Goal: Information Seeking & Learning: Learn about a topic

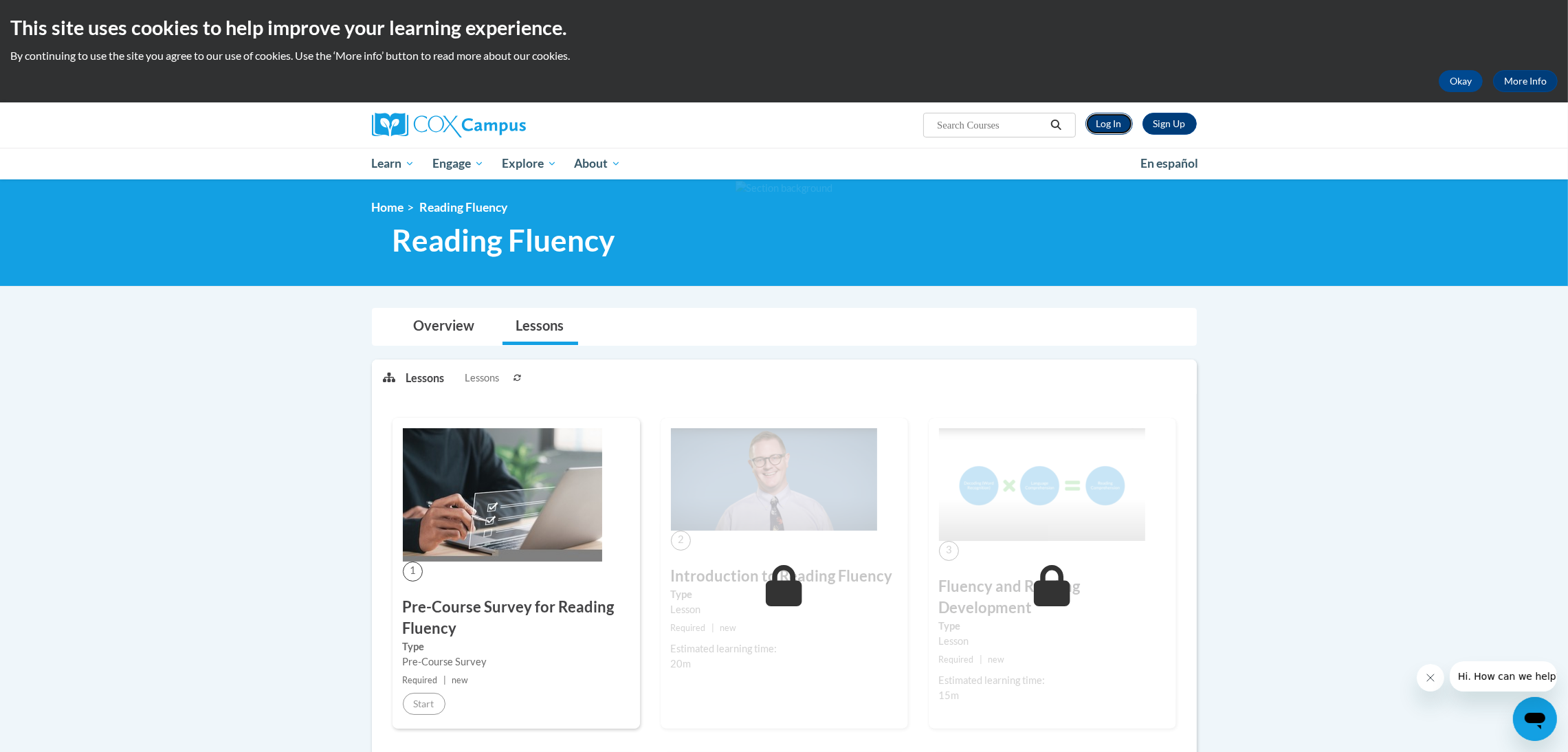
click at [1102, 120] on link "Log In" at bounding box center [1109, 123] width 47 height 22
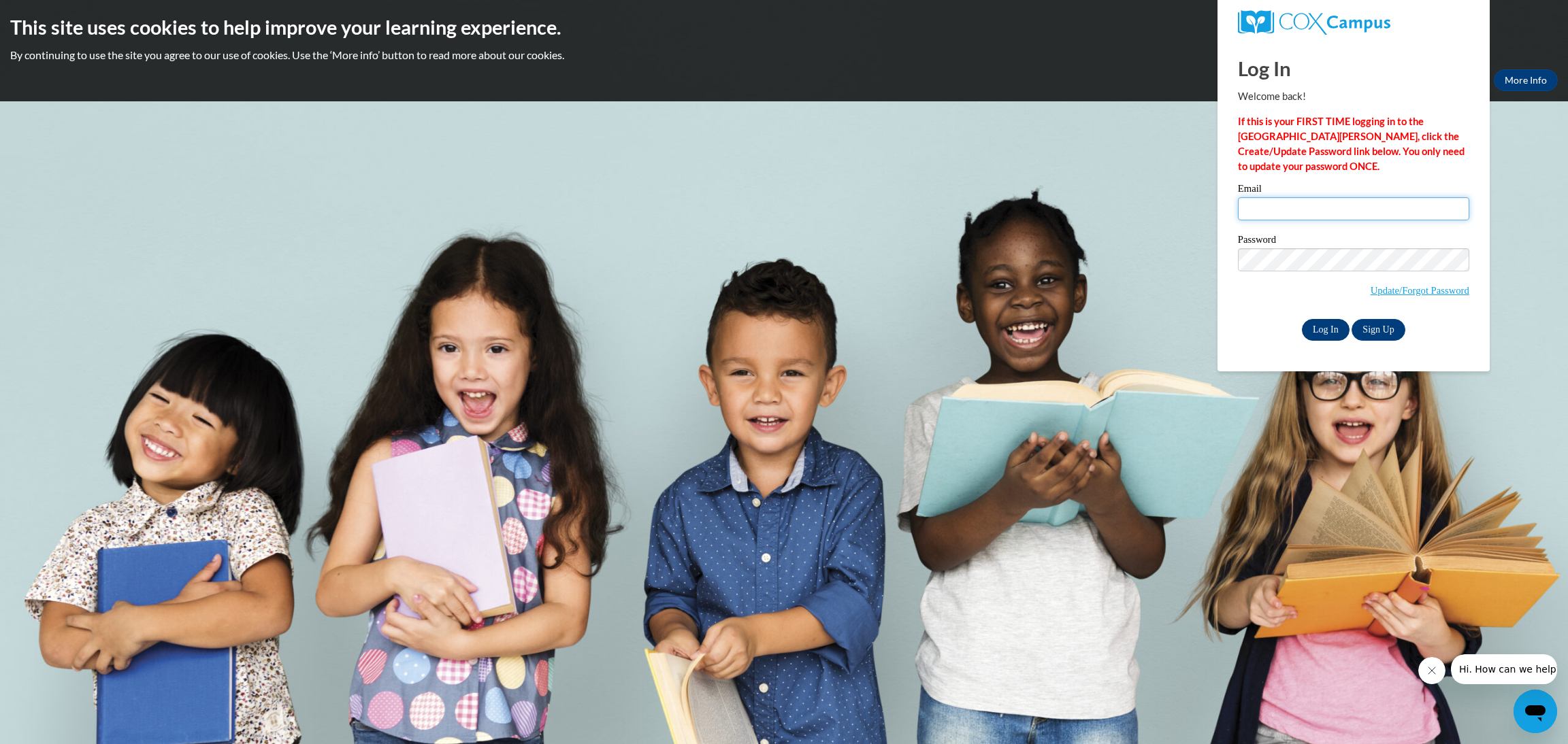
type input "amanda.rutter@gcsu.edu"
click at [1332, 319] on input "Log In" at bounding box center [1325, 329] width 48 height 22
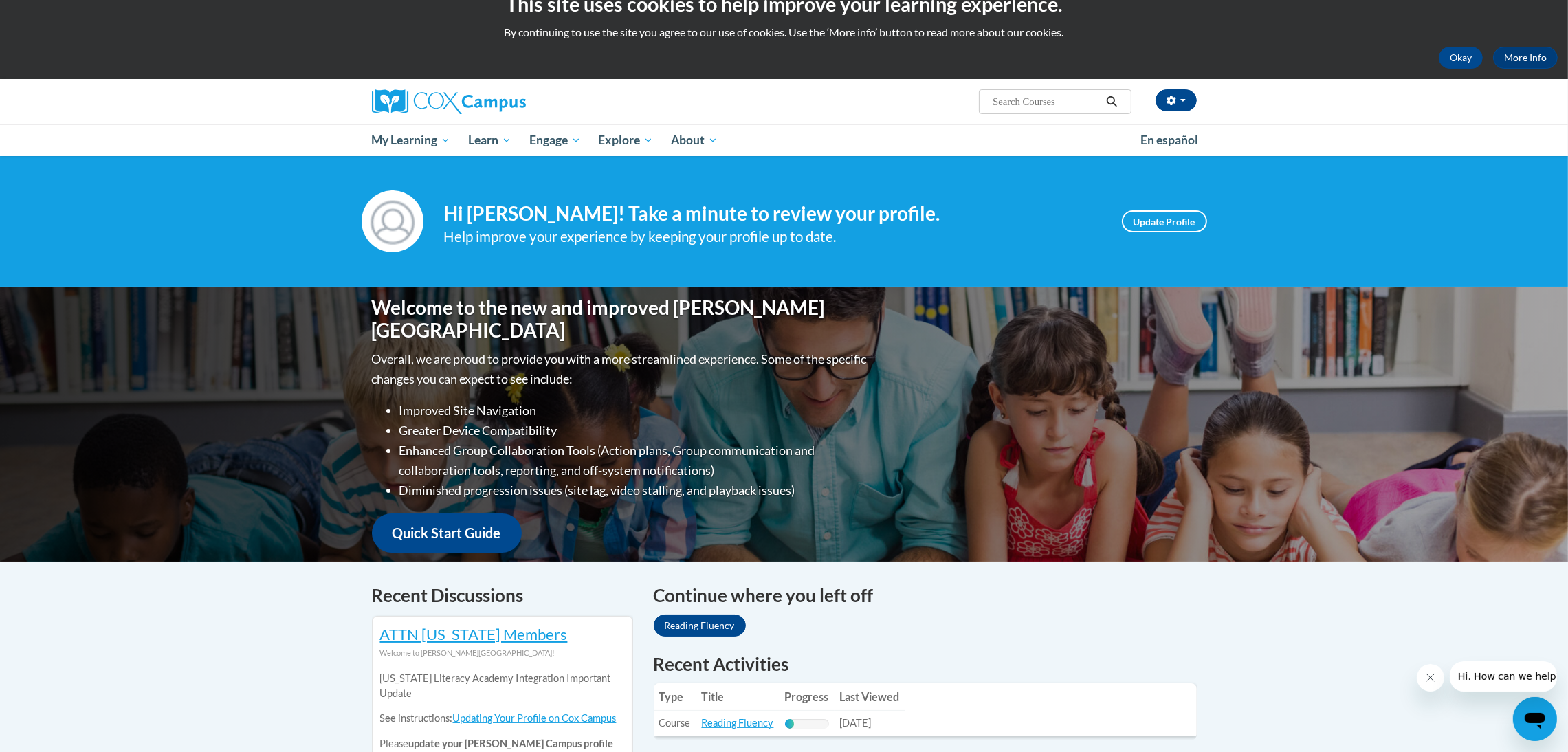
scroll to position [309, 0]
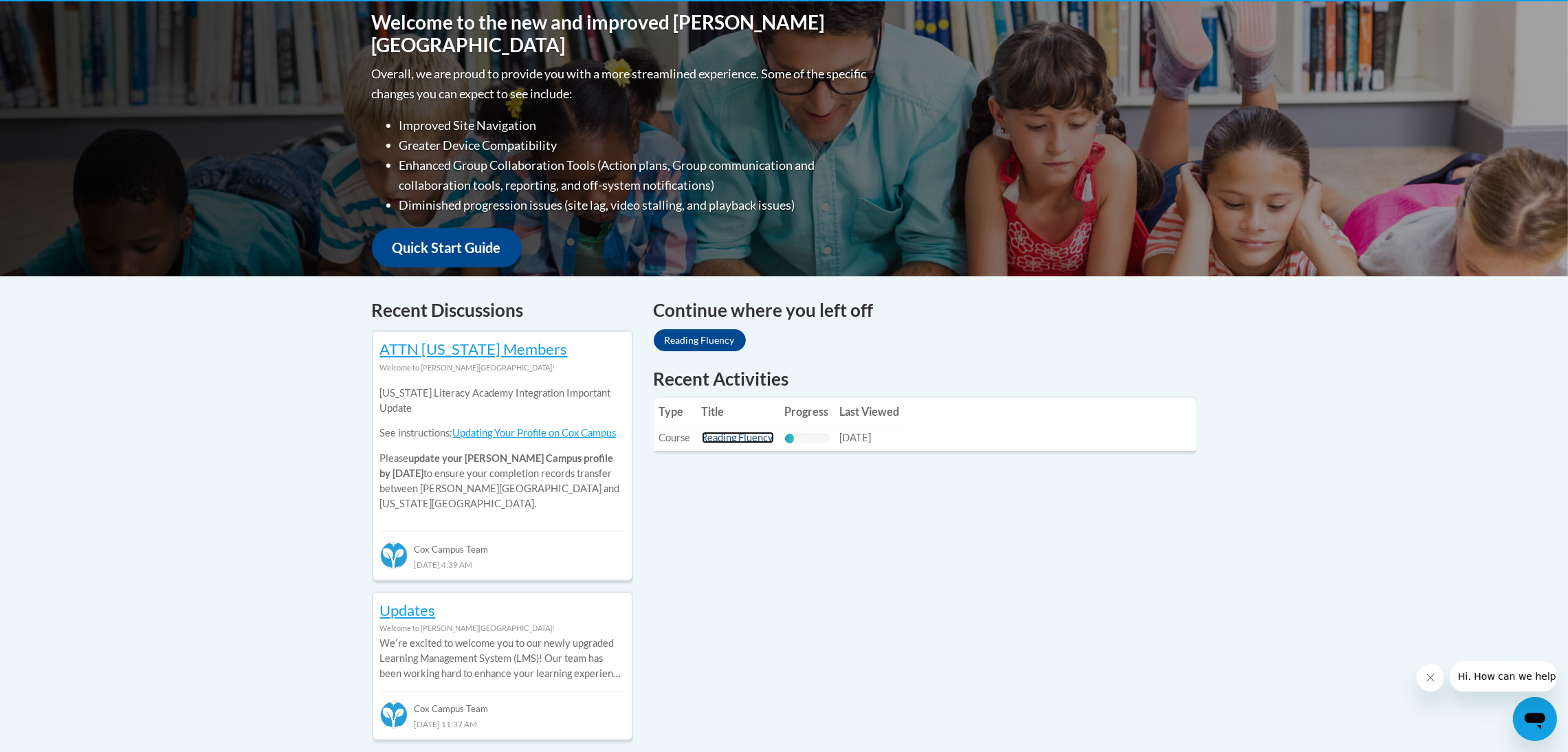
click at [752, 441] on link "Reading Fluency" at bounding box center [737, 438] width 72 height 11
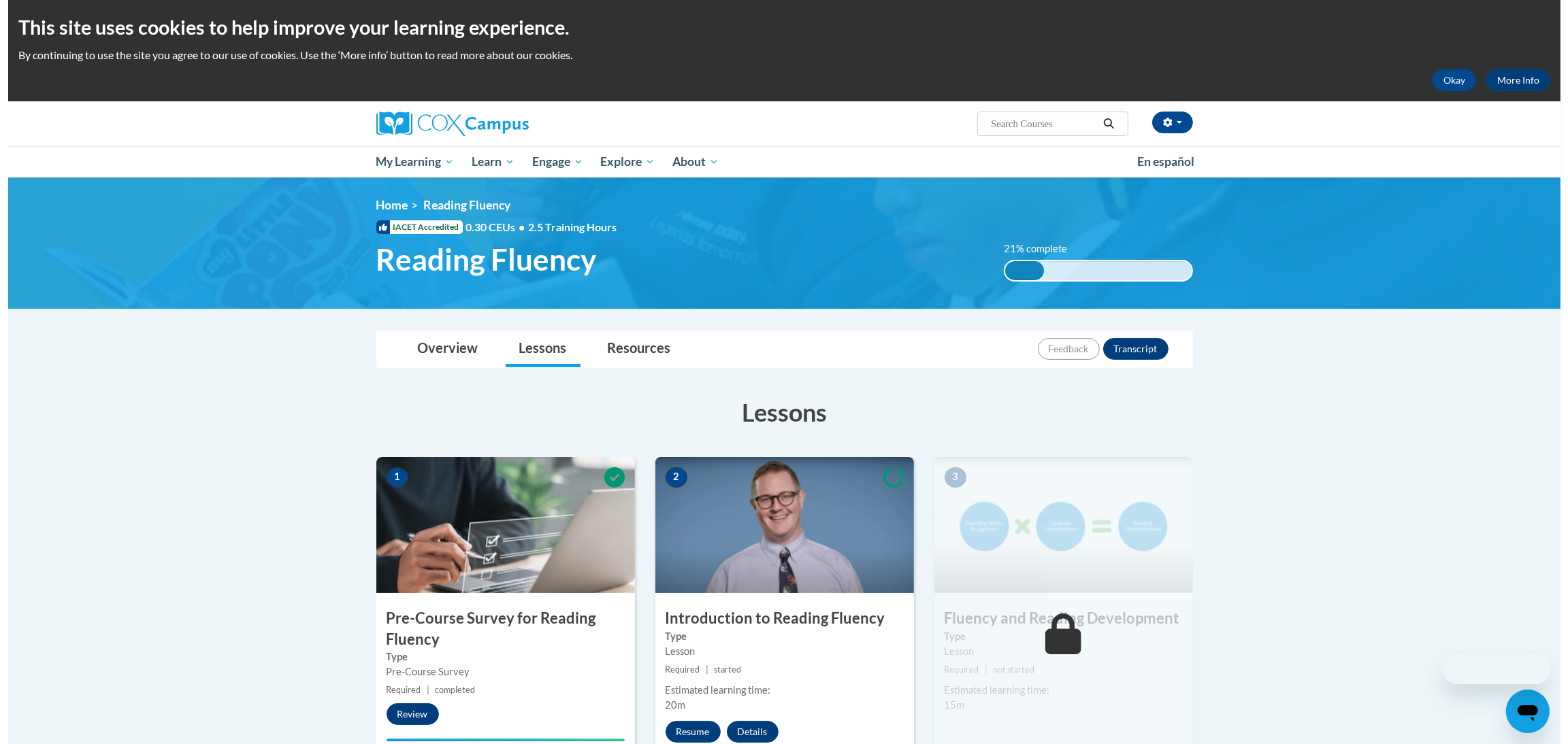
scroll to position [305, 0]
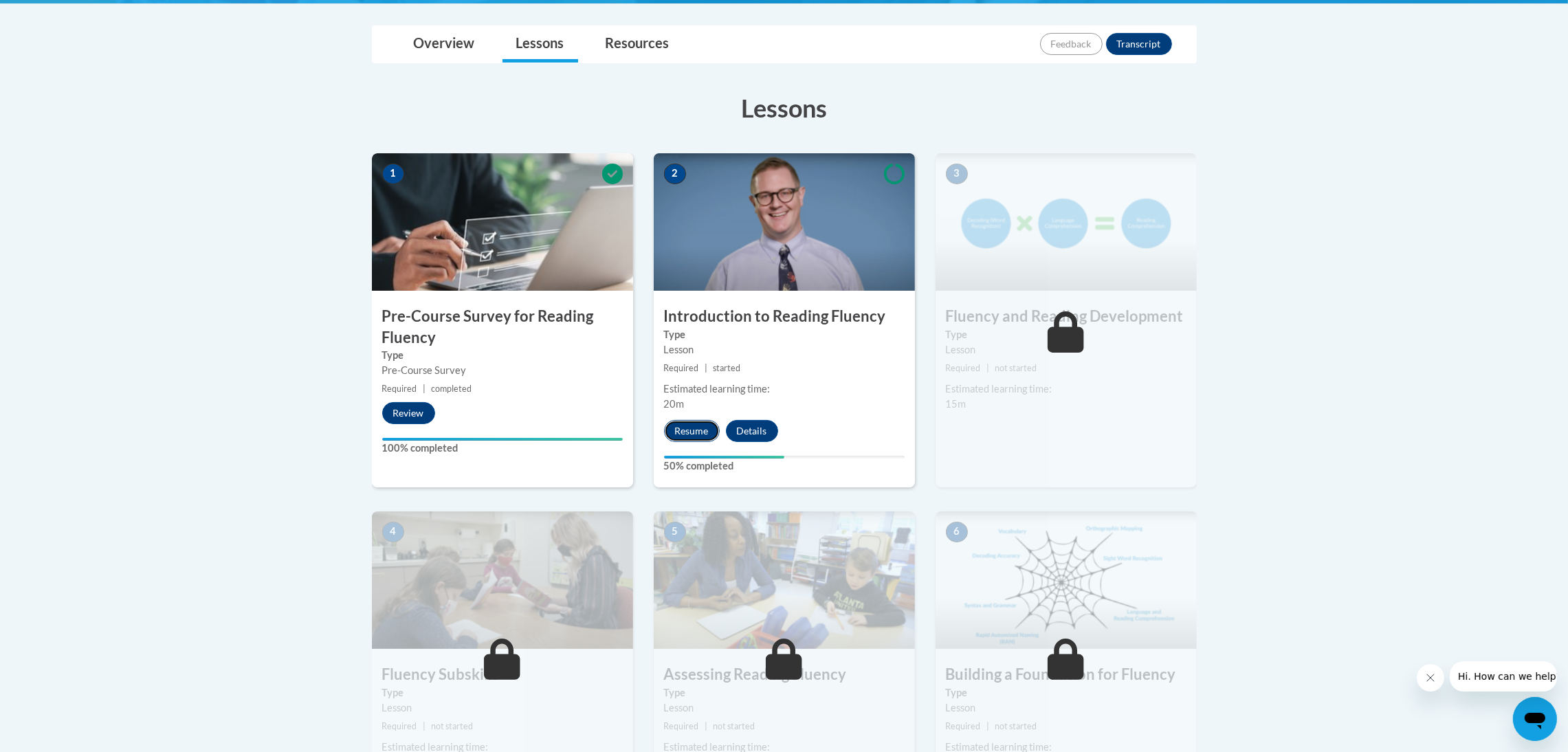
click at [699, 429] on button "Resume" at bounding box center [692, 431] width 56 height 22
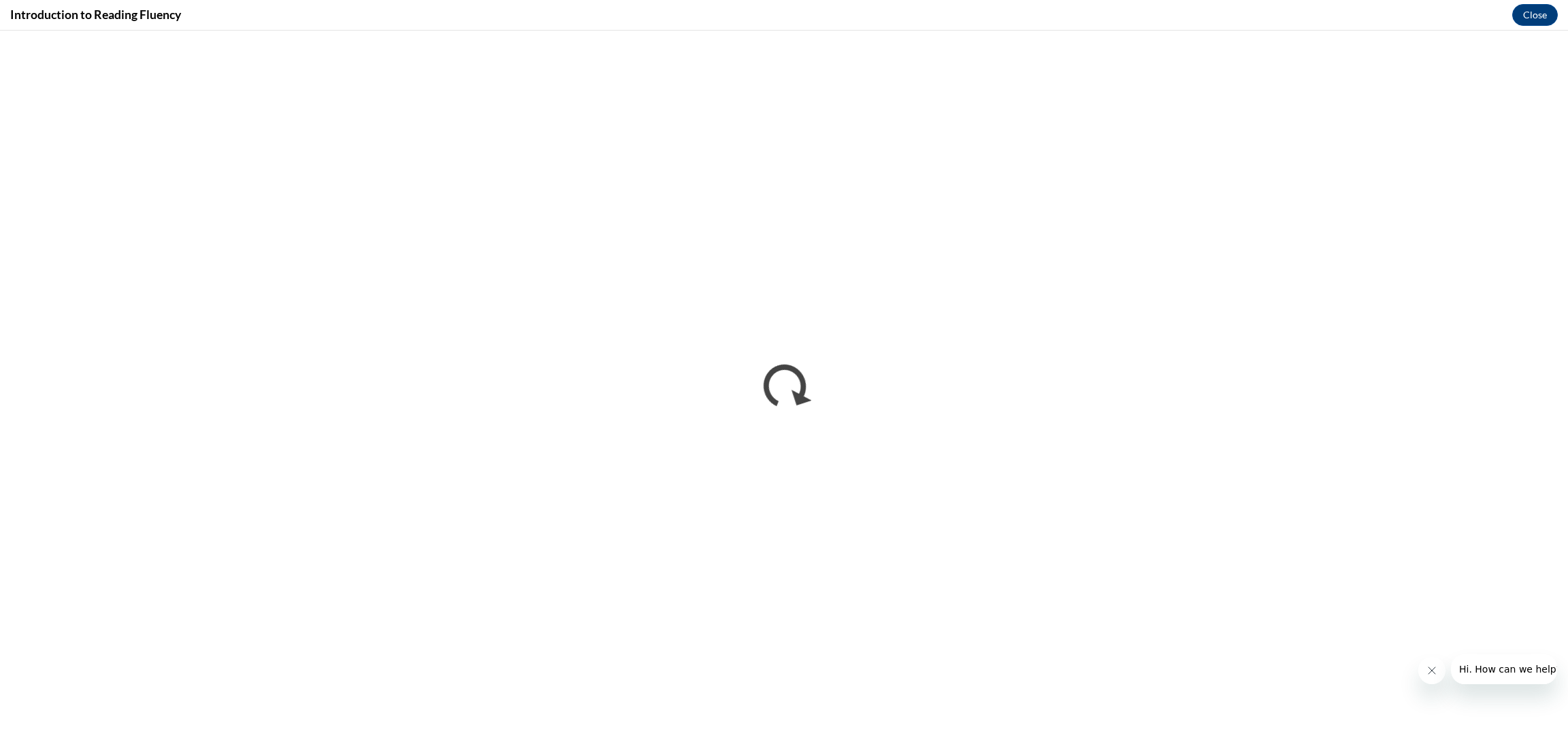
scroll to position [0, 0]
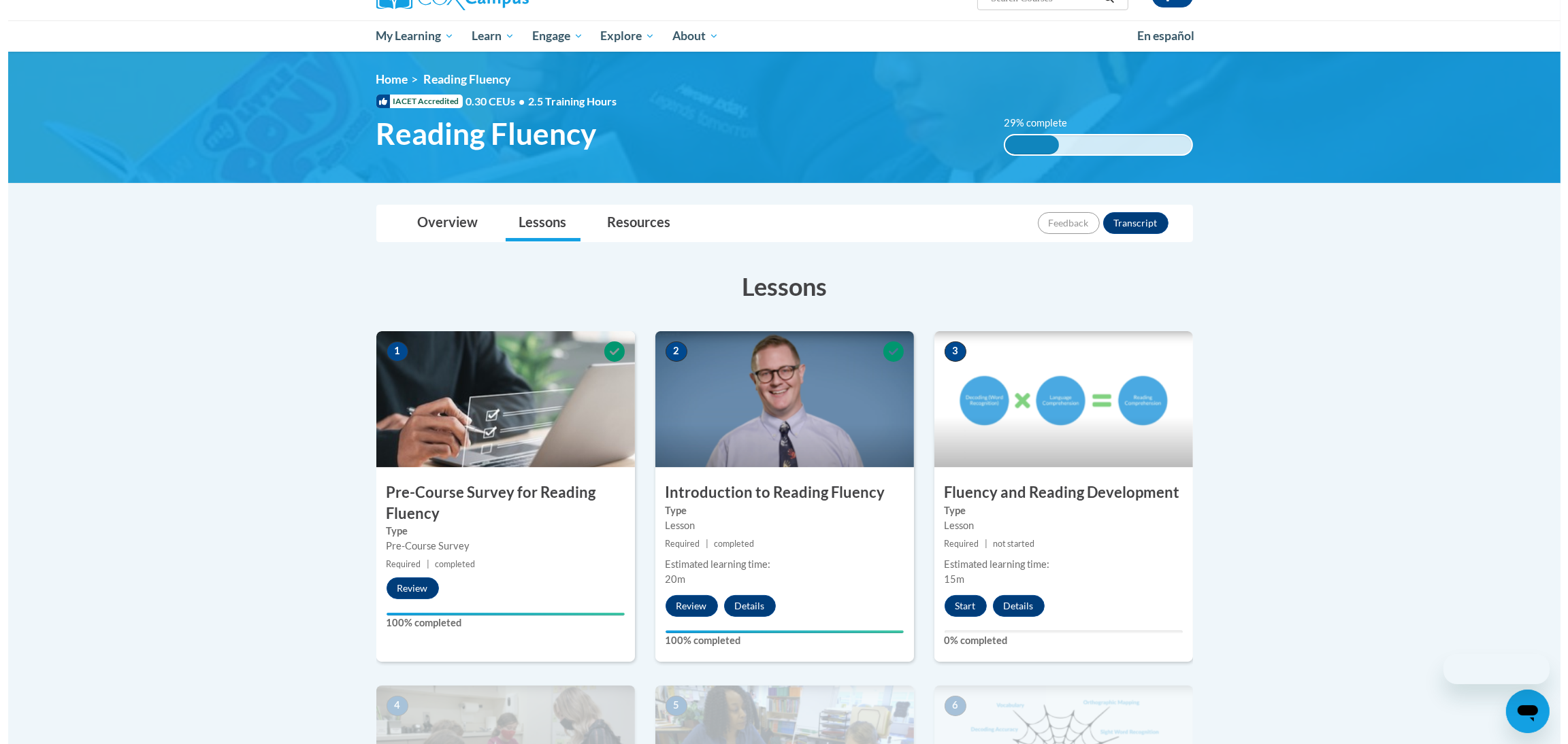
scroll to position [408, 0]
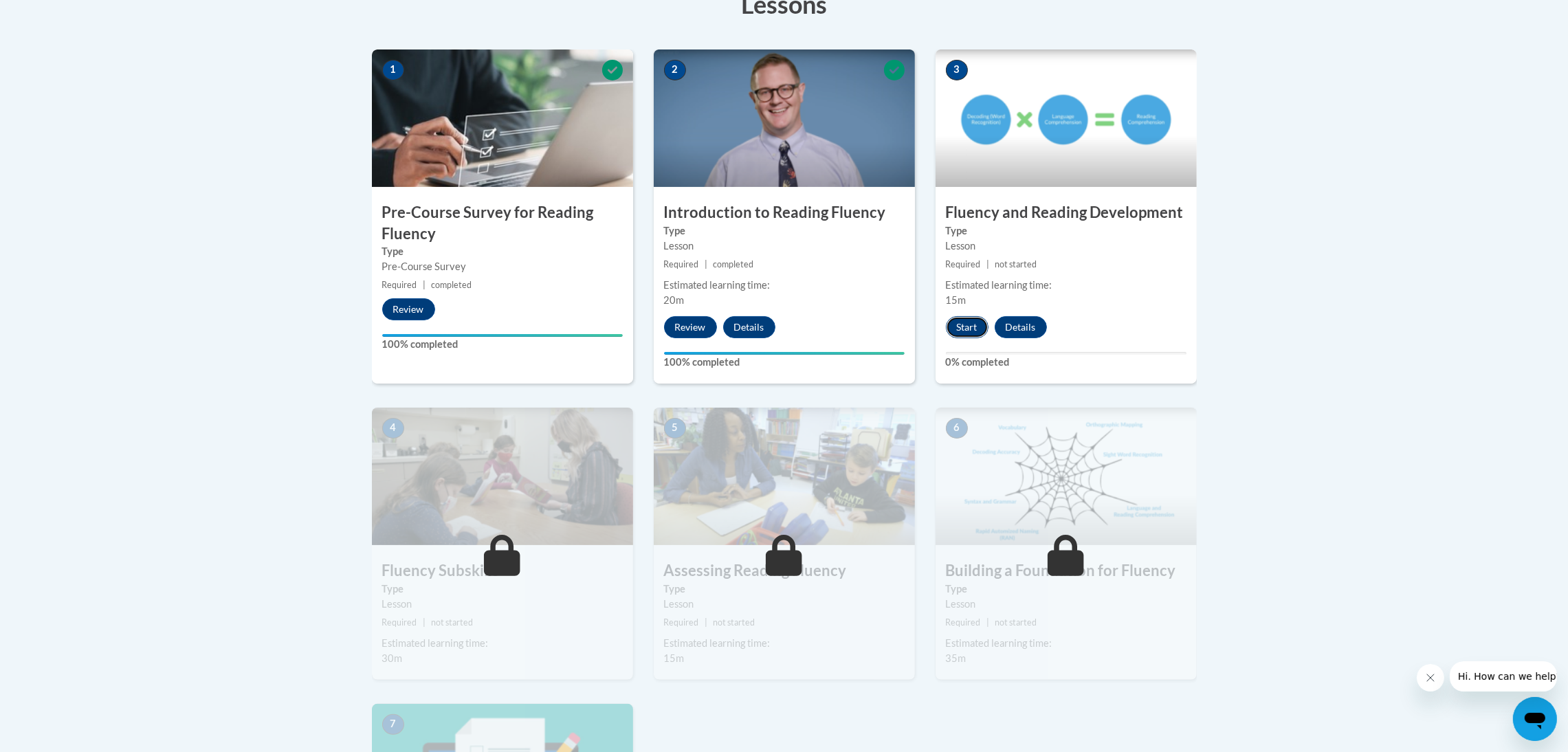
click at [968, 328] on button "Start" at bounding box center [967, 327] width 42 height 22
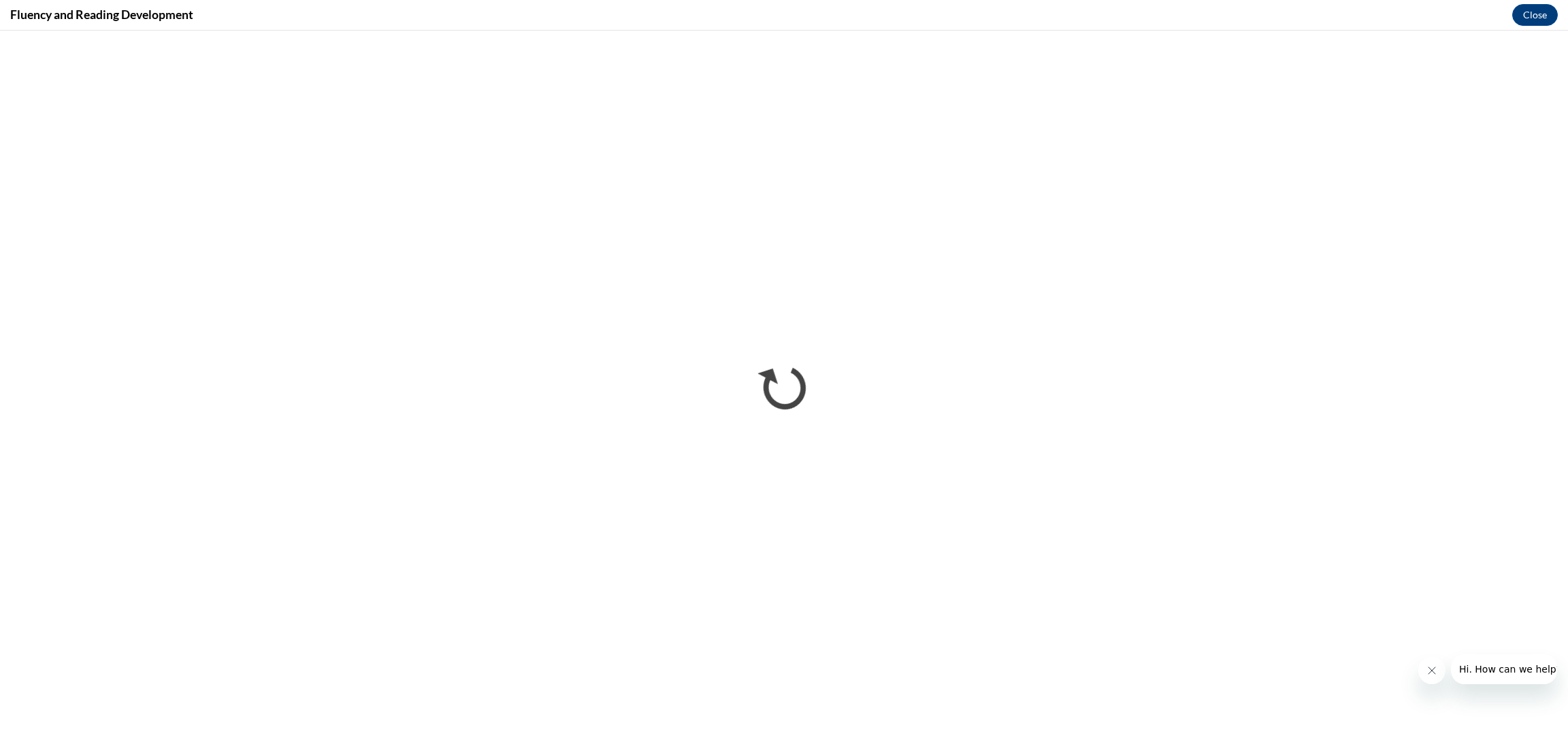
scroll to position [0, 0]
